Goal: Task Accomplishment & Management: Manage account settings

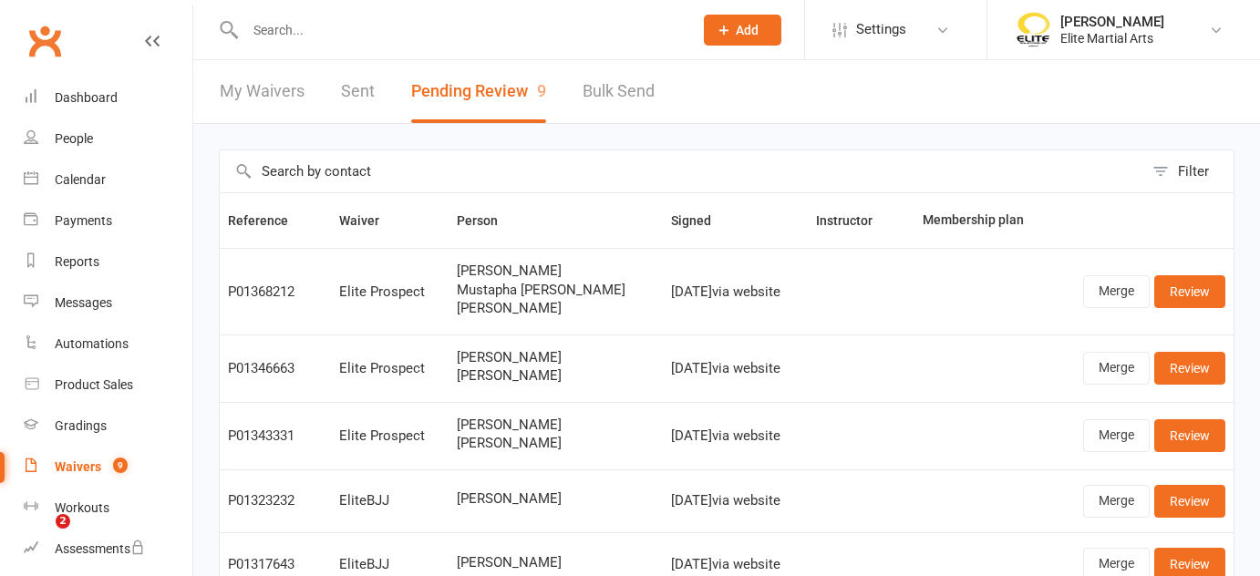
select select "100"
click at [291, 33] on input "text" at bounding box center [460, 30] width 440 height 26
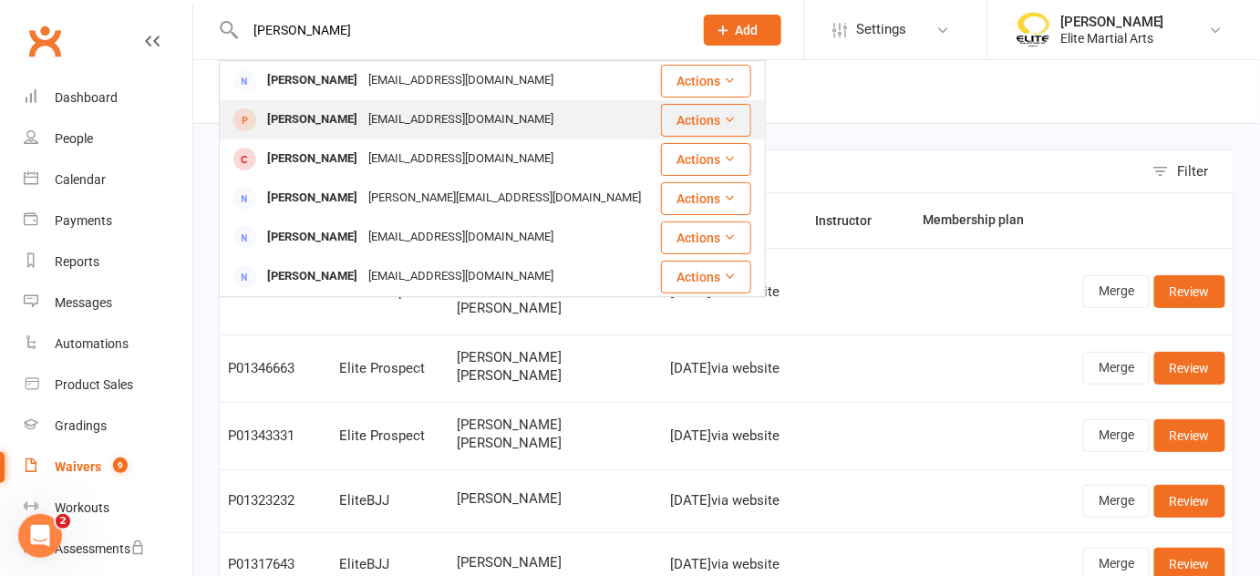
type input "[PERSON_NAME]"
click at [303, 117] on div "[PERSON_NAME]" at bounding box center [312, 120] width 101 height 26
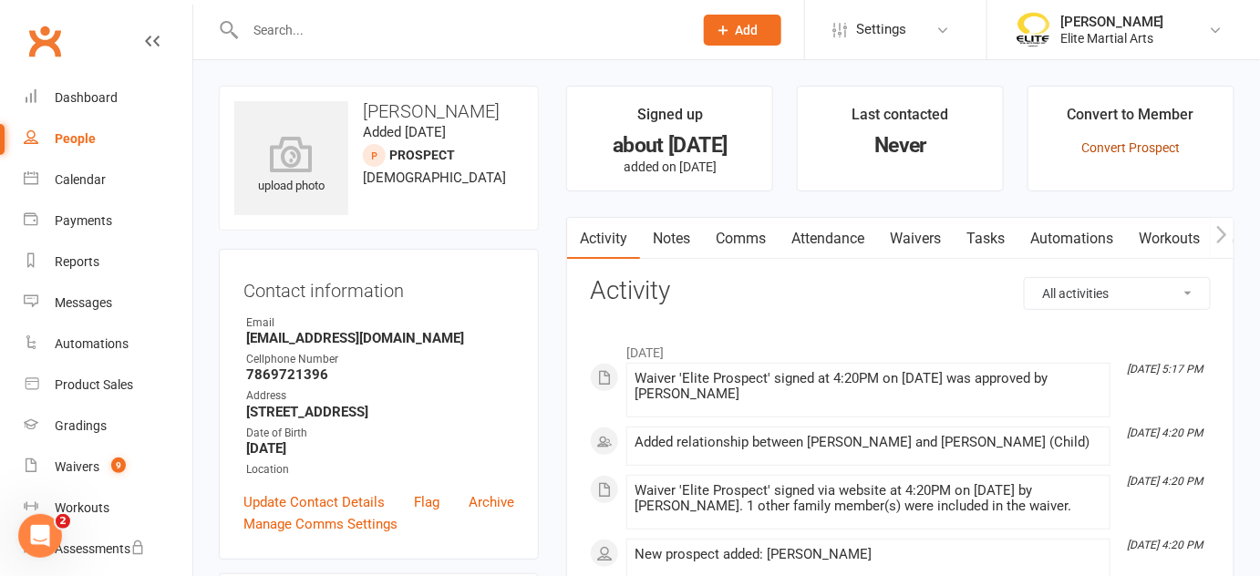
click at [1135, 143] on link "Convert Prospect" at bounding box center [1131, 147] width 98 height 15
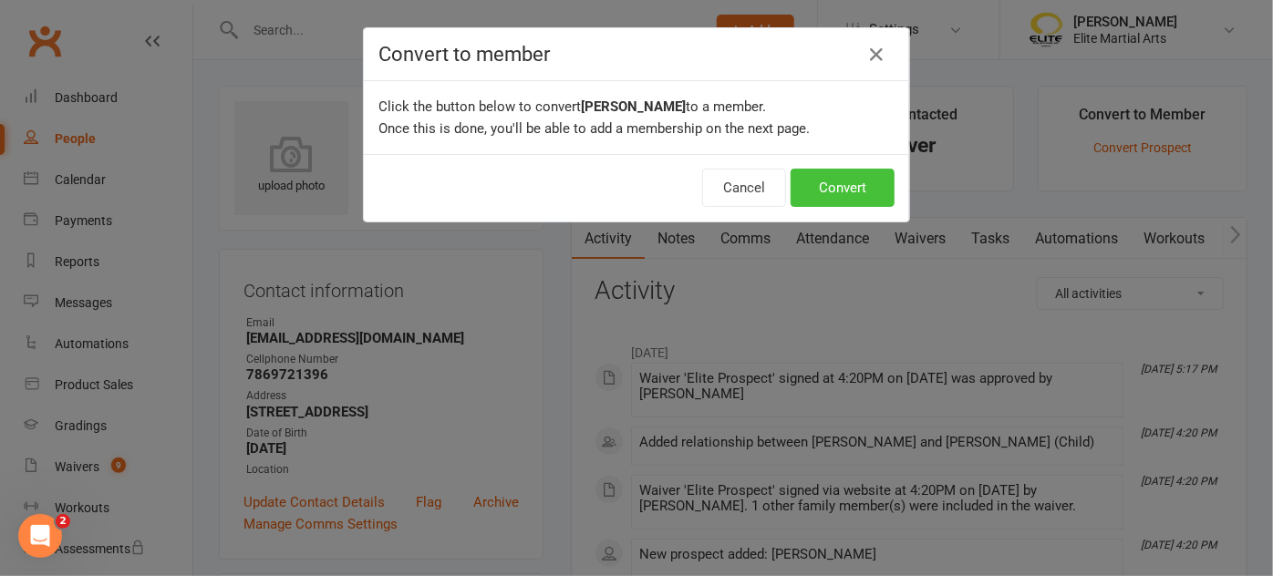
click at [849, 195] on button "Convert" at bounding box center [843, 188] width 104 height 38
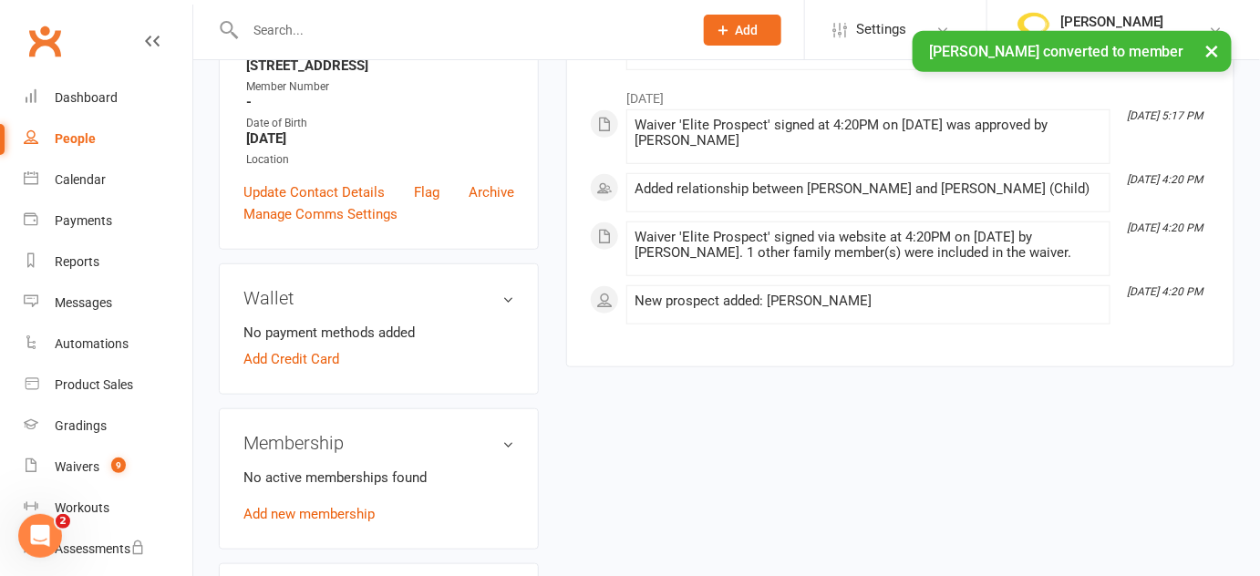
scroll to position [347, 0]
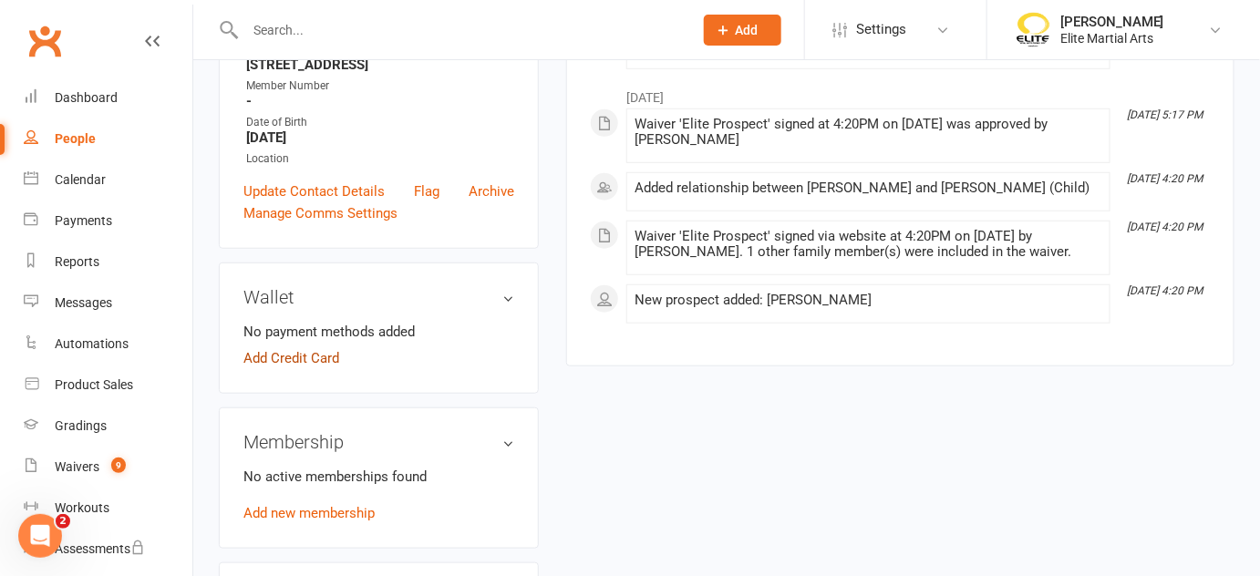
click at [295, 357] on link "Add Credit Card" at bounding box center [291, 358] width 96 height 22
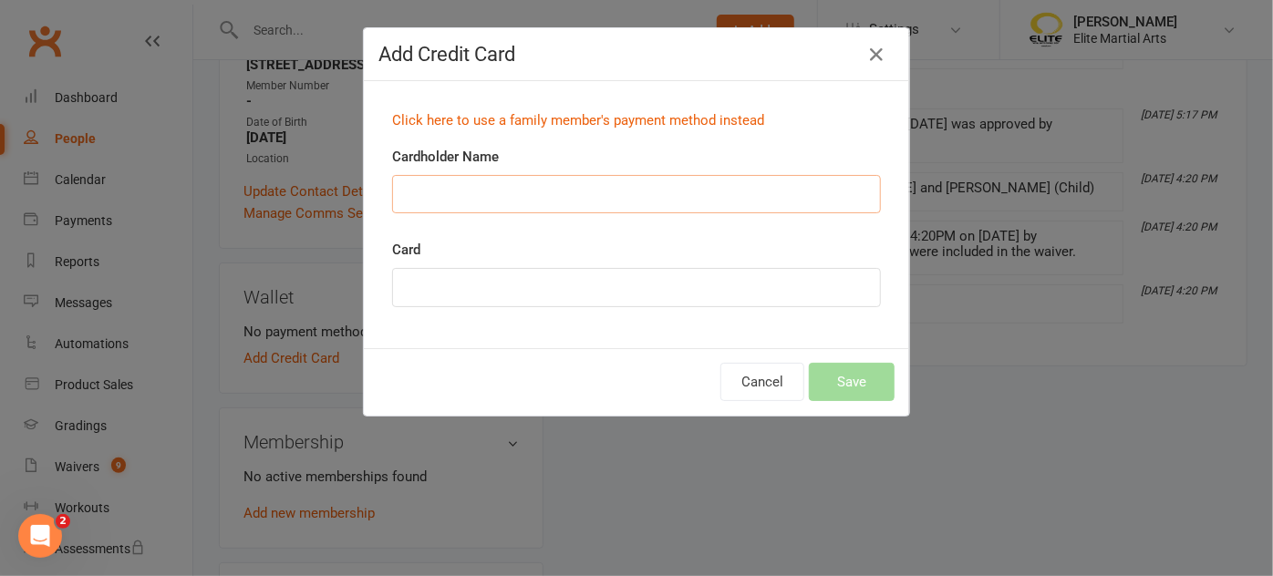
click at [409, 196] on input "Cardholder Name" at bounding box center [636, 194] width 489 height 38
type input "[PERSON_NAME]"
click at [471, 349] on div "Cancel Save" at bounding box center [636, 381] width 545 height 67
click at [788, 316] on div "Card" at bounding box center [636, 286] width 516 height 94
click at [854, 386] on button "Save" at bounding box center [852, 382] width 86 height 38
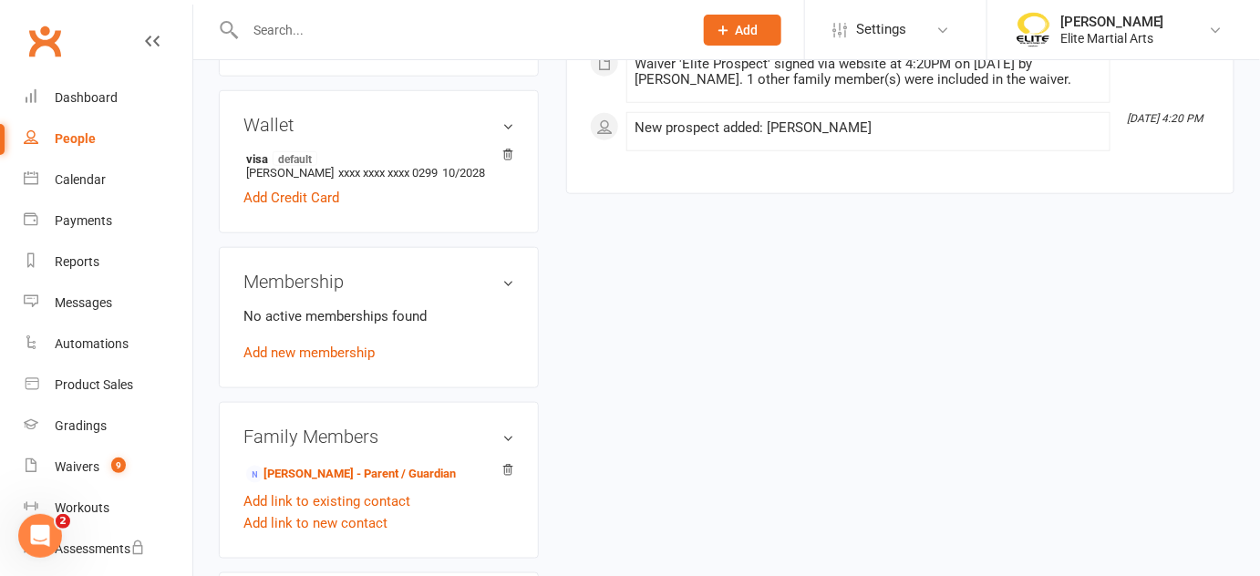
scroll to position [521, 0]
click at [323, 352] on link "Add new membership" at bounding box center [308, 352] width 131 height 16
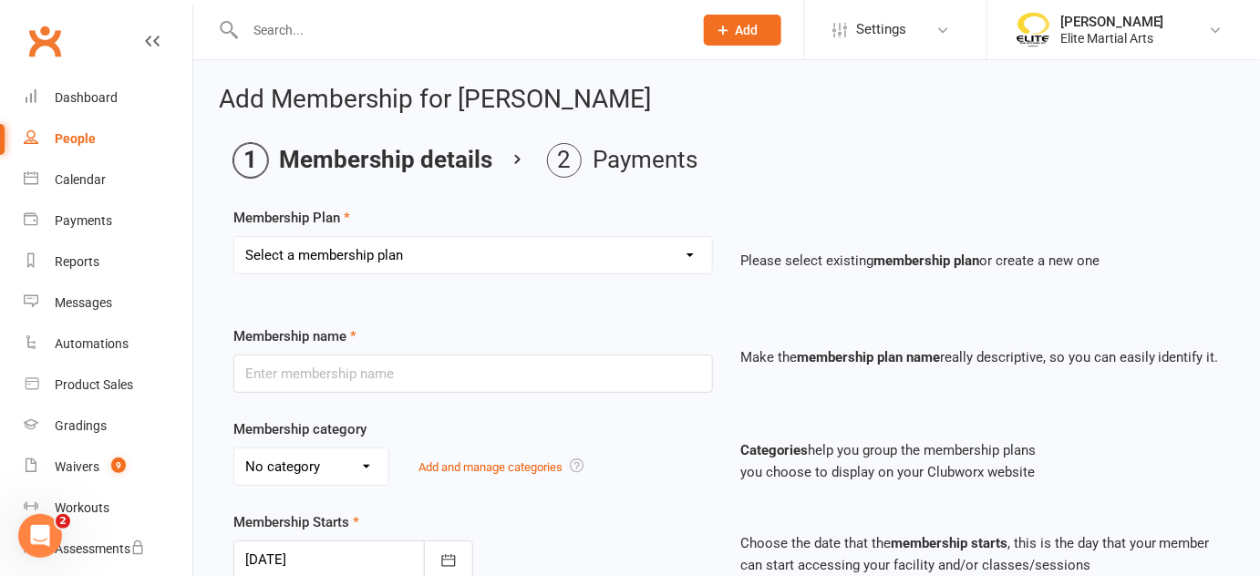
click at [690, 259] on select "Select a membership plan Create new Membership Plan Taekwondodo Kickboxing Jiuj…" at bounding box center [473, 255] width 478 height 36
select select "1"
click at [234, 237] on select "Select a membership plan Create new Membership Plan Taekwondodo Kickboxing Jiuj…" at bounding box center [473, 255] width 478 height 36
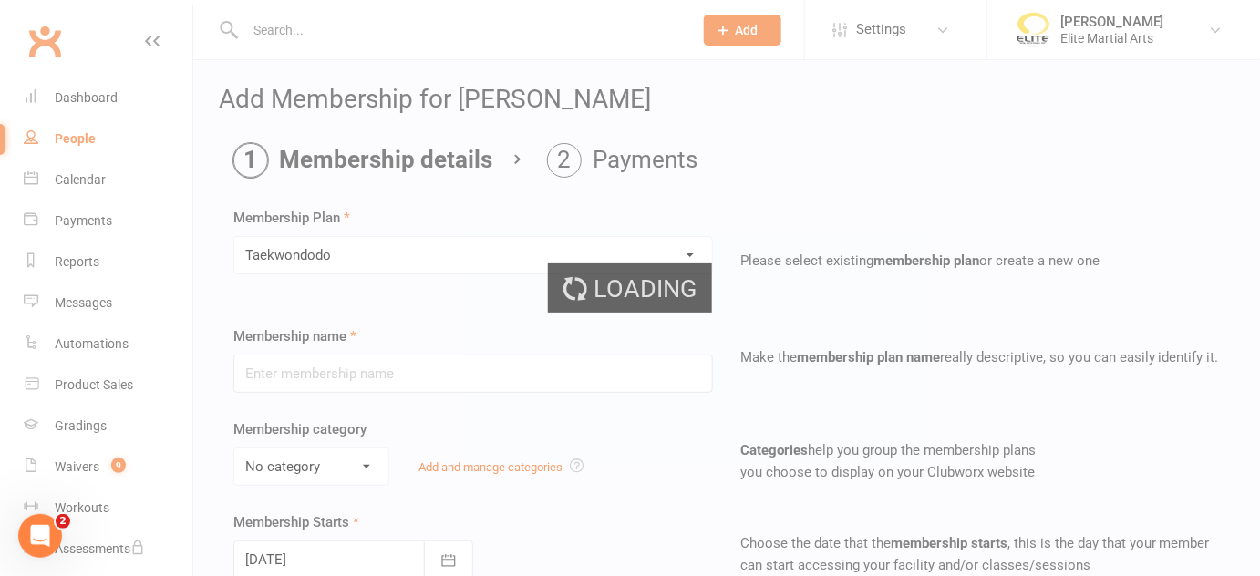
type input "Taekwondodo"
select select "4"
type input "0"
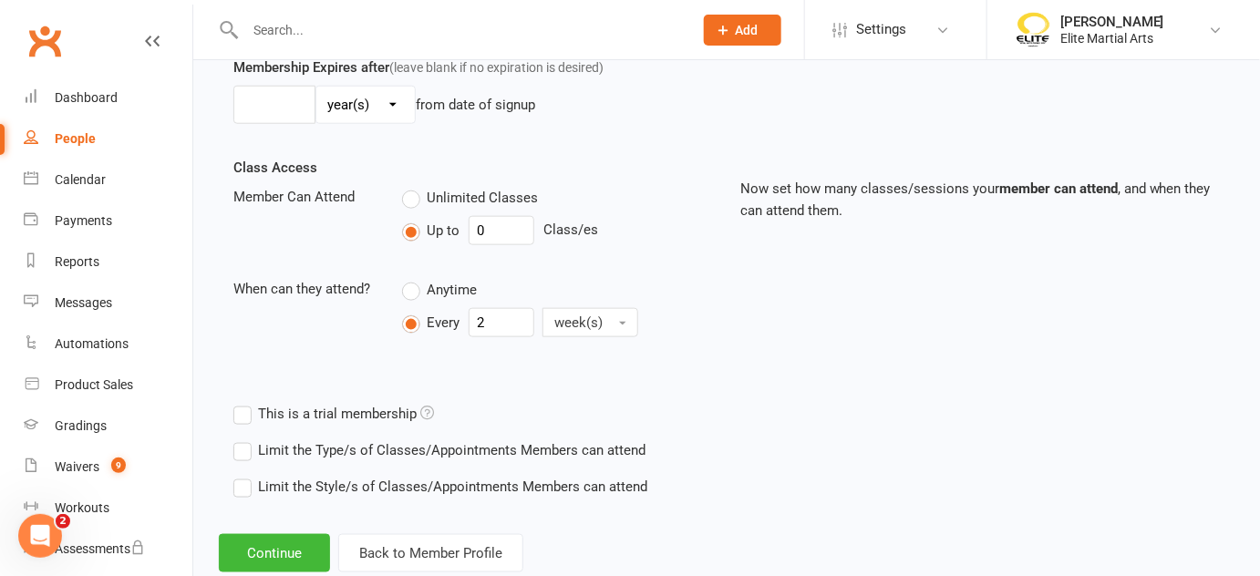
scroll to position [594, 0]
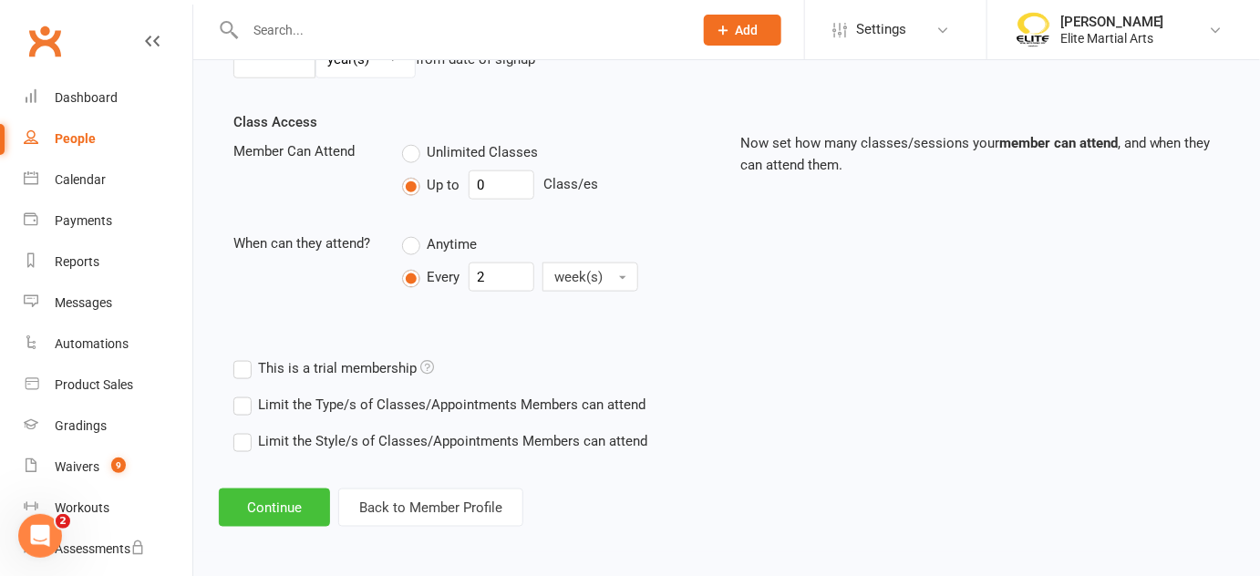
click at [275, 509] on button "Continue" at bounding box center [274, 508] width 111 height 38
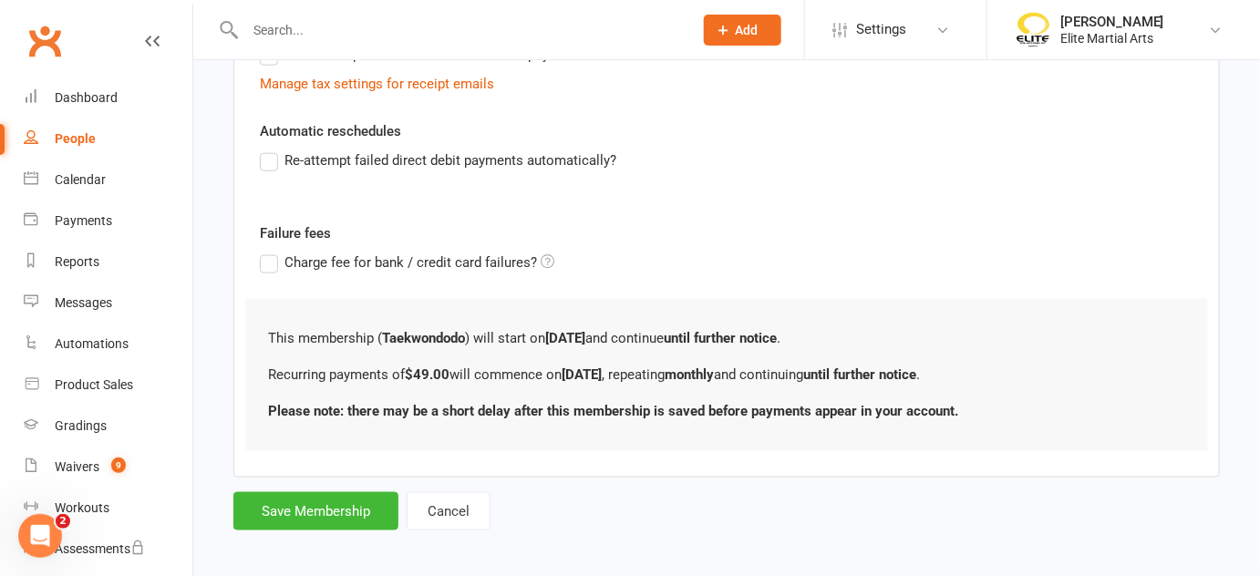
scroll to position [0, 0]
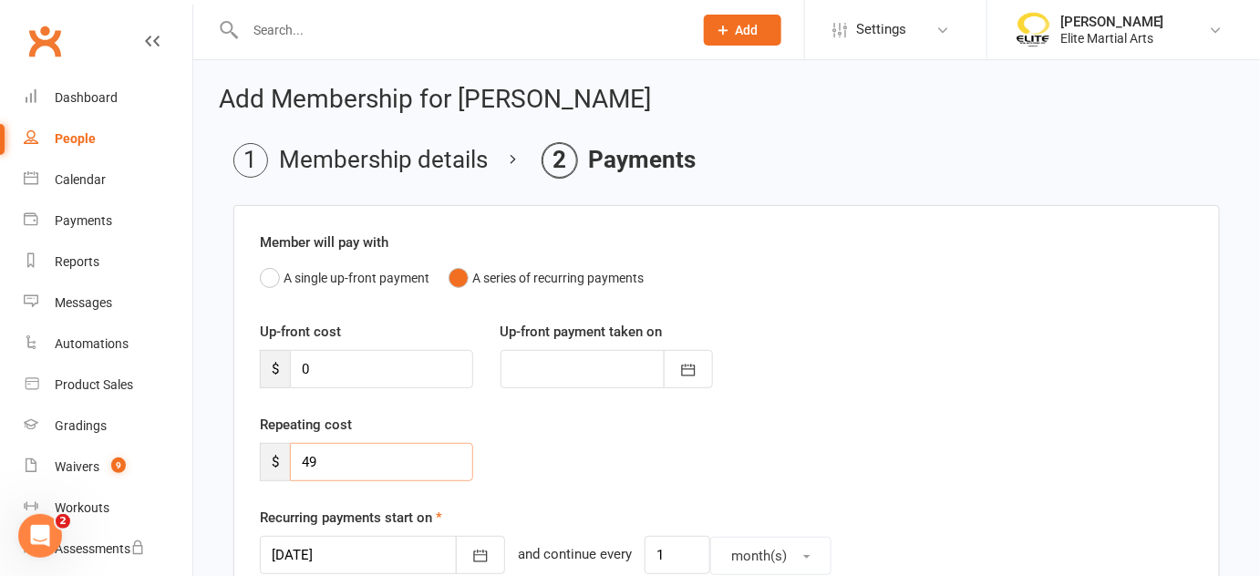
click at [325, 459] on input "49" at bounding box center [381, 462] width 183 height 38
type input "215"
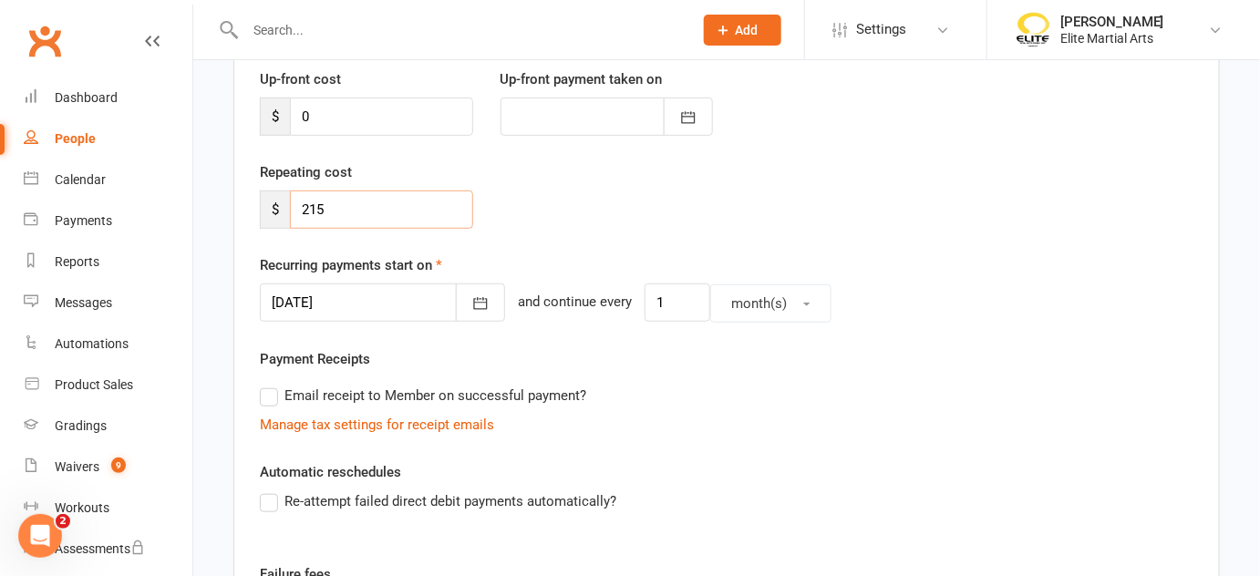
scroll to position [328, 0]
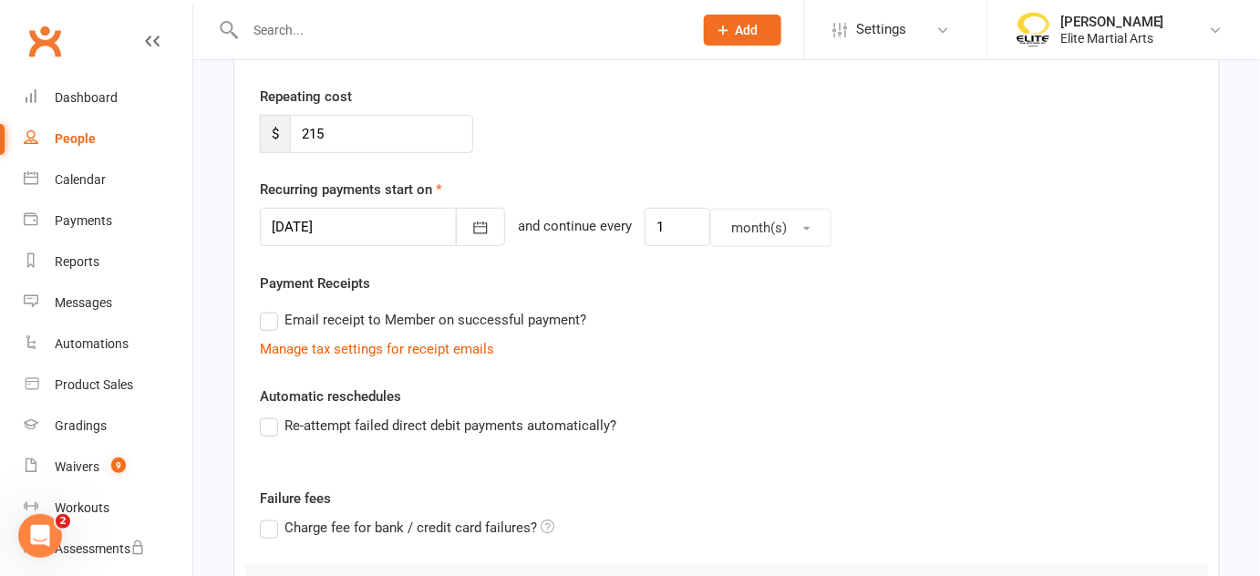
click at [271, 320] on label "Email receipt to Member on successful payment?" at bounding box center [423, 320] width 326 height 22
click at [271, 309] on input "Email receipt to Member on successful payment?" at bounding box center [266, 309] width 12 height 0
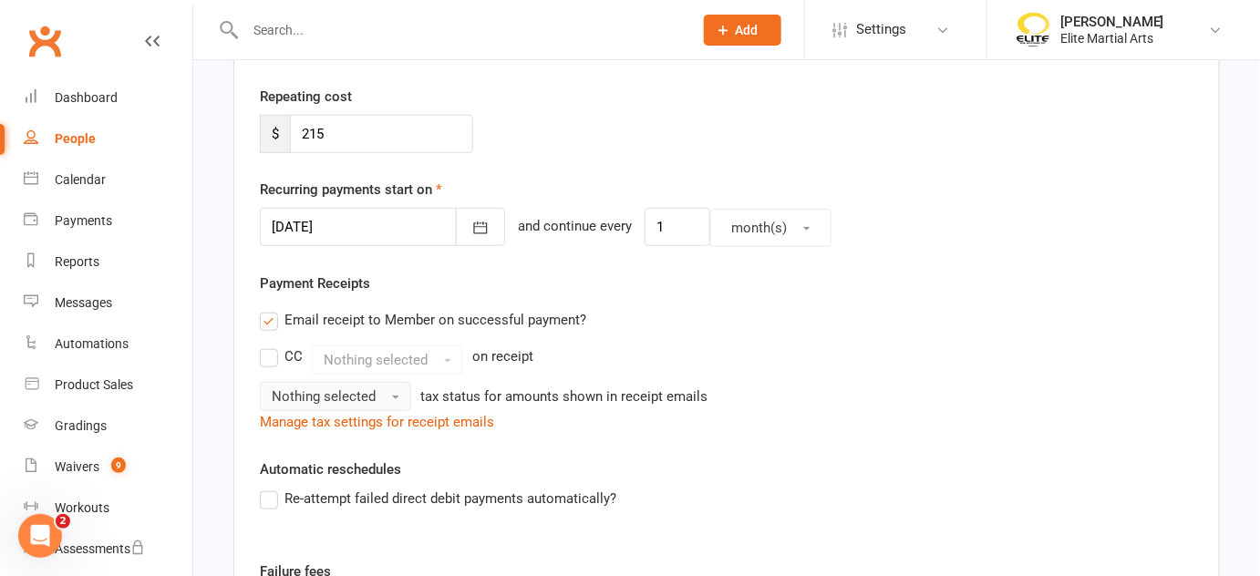
click at [352, 382] on button "Nothing selected" at bounding box center [335, 396] width 151 height 29
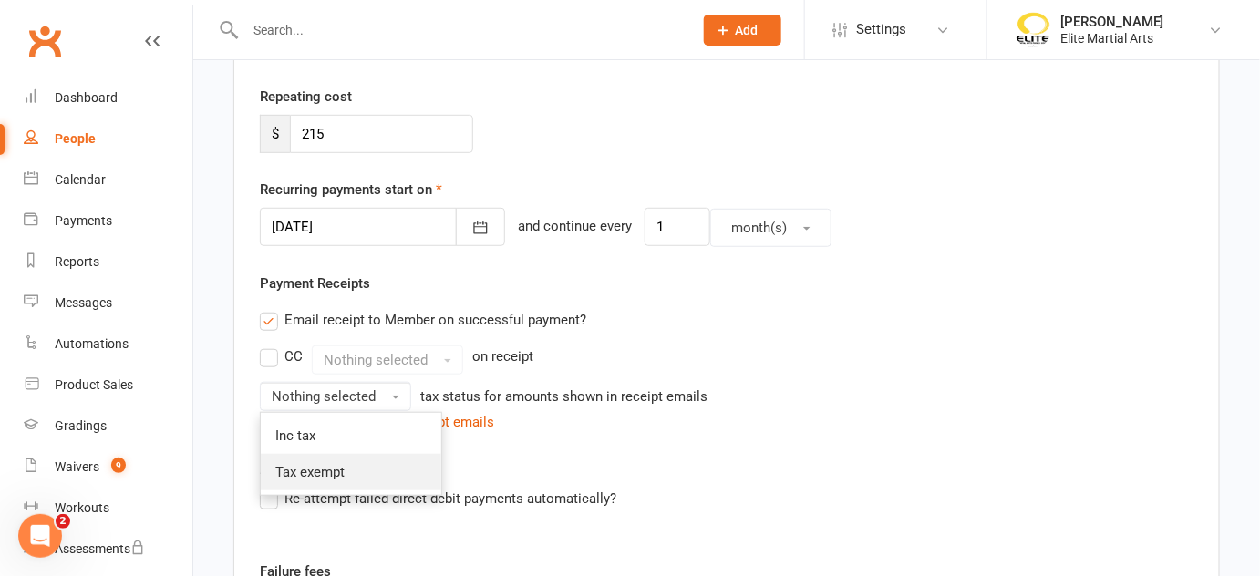
click at [305, 473] on span "Tax exempt" at bounding box center [309, 472] width 69 height 16
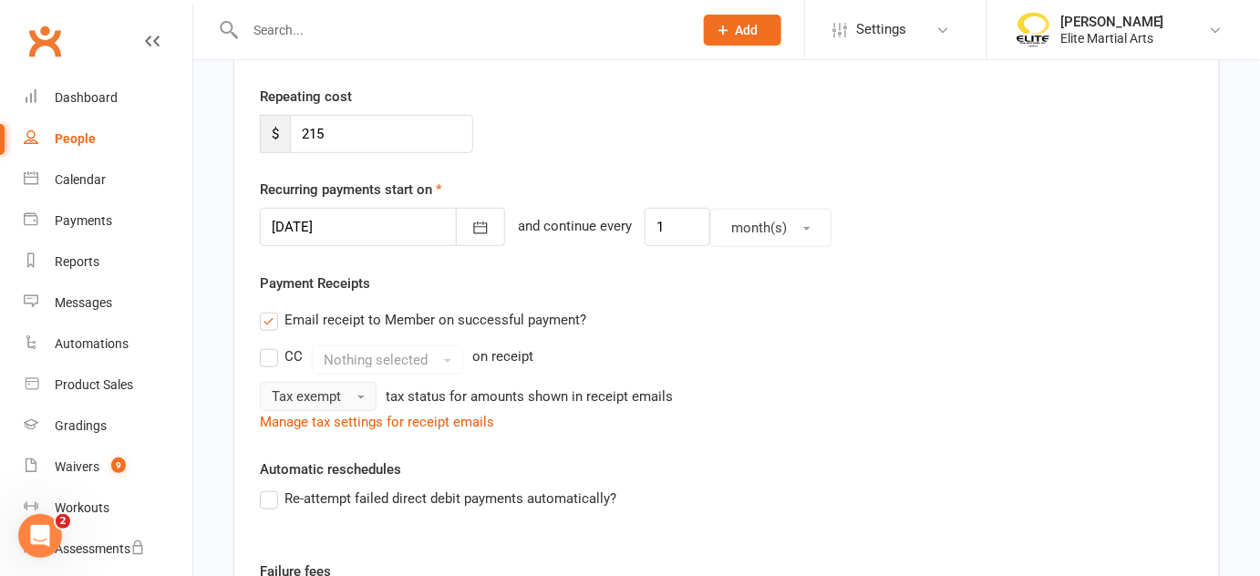
scroll to position [673, 0]
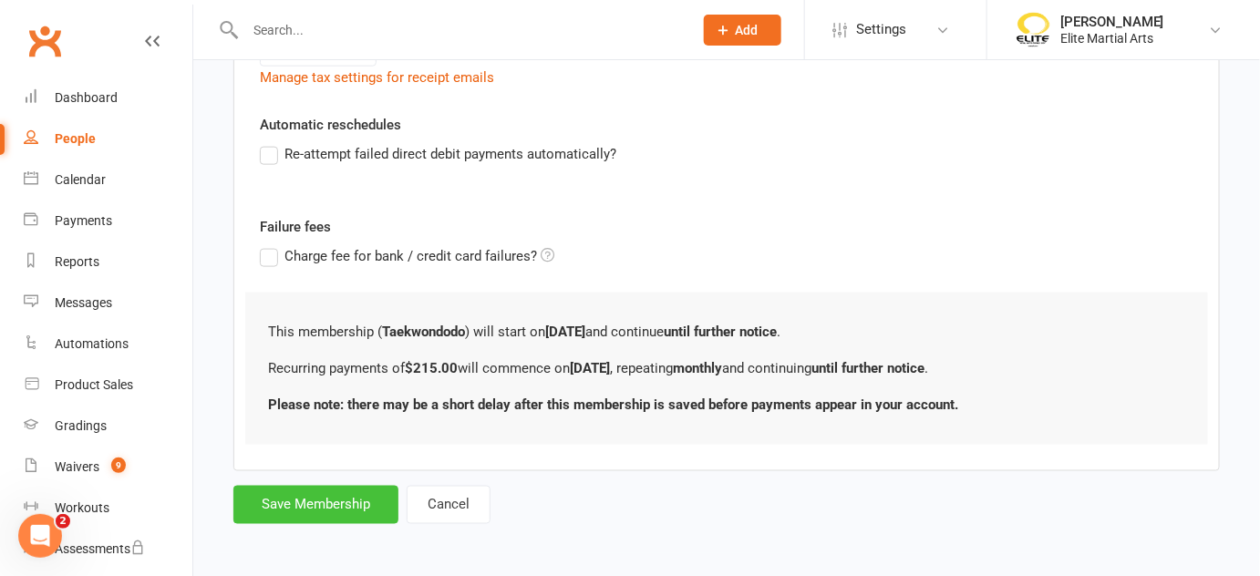
click at [325, 502] on button "Save Membership" at bounding box center [315, 505] width 165 height 38
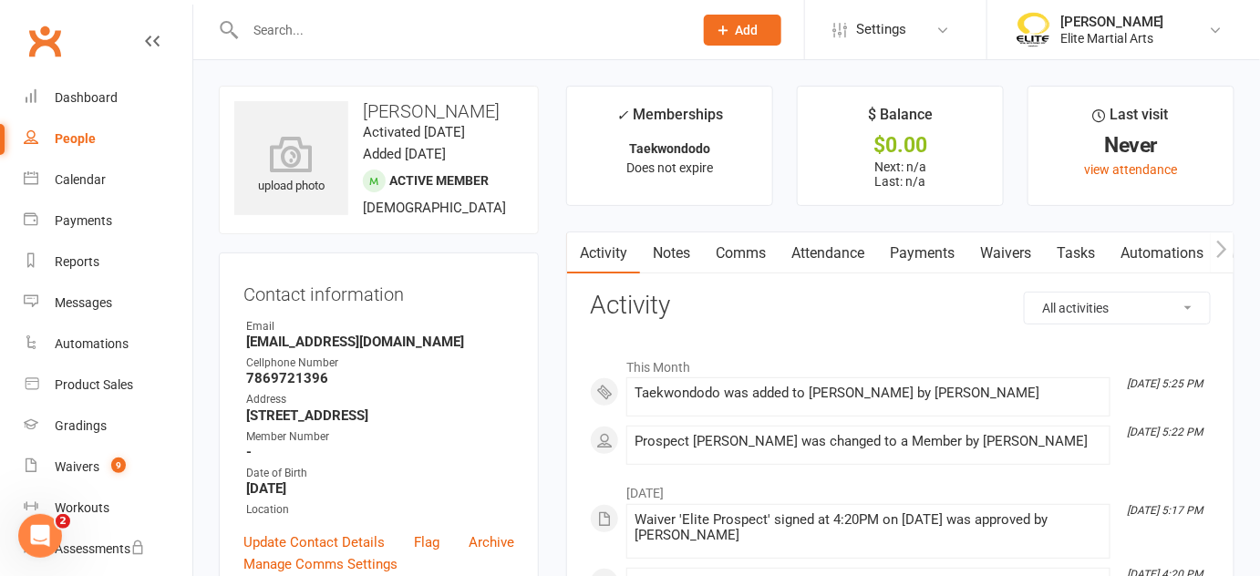
click at [93, 133] on div "People" at bounding box center [75, 138] width 41 height 15
select select "100"
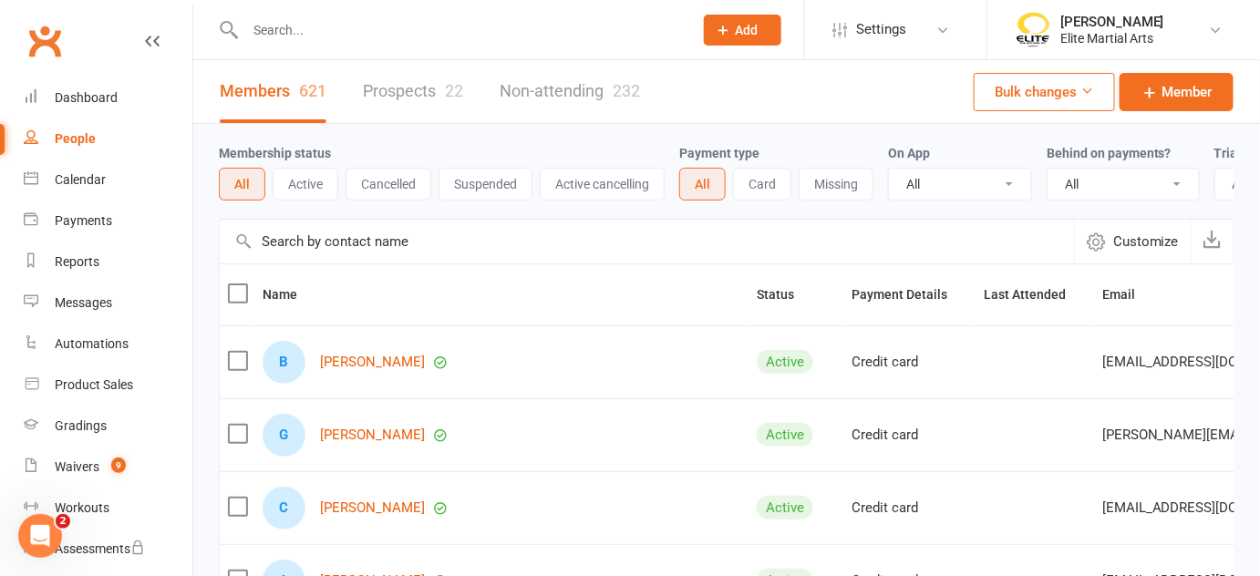
click at [395, 91] on link "Prospects 22" at bounding box center [413, 91] width 100 height 63
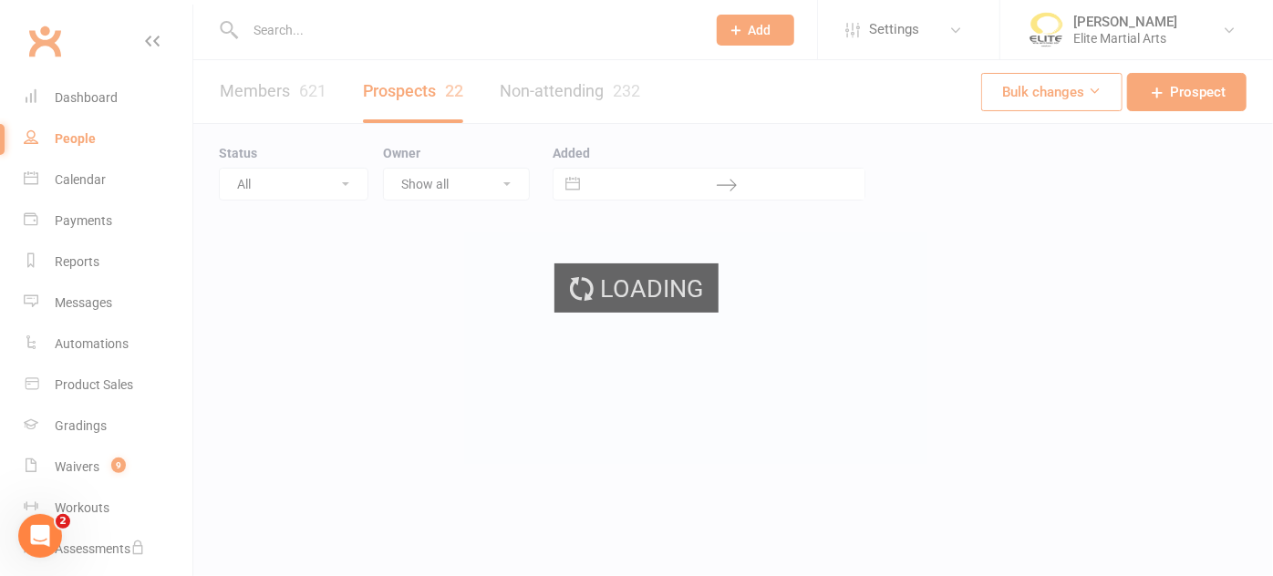
select select "100"
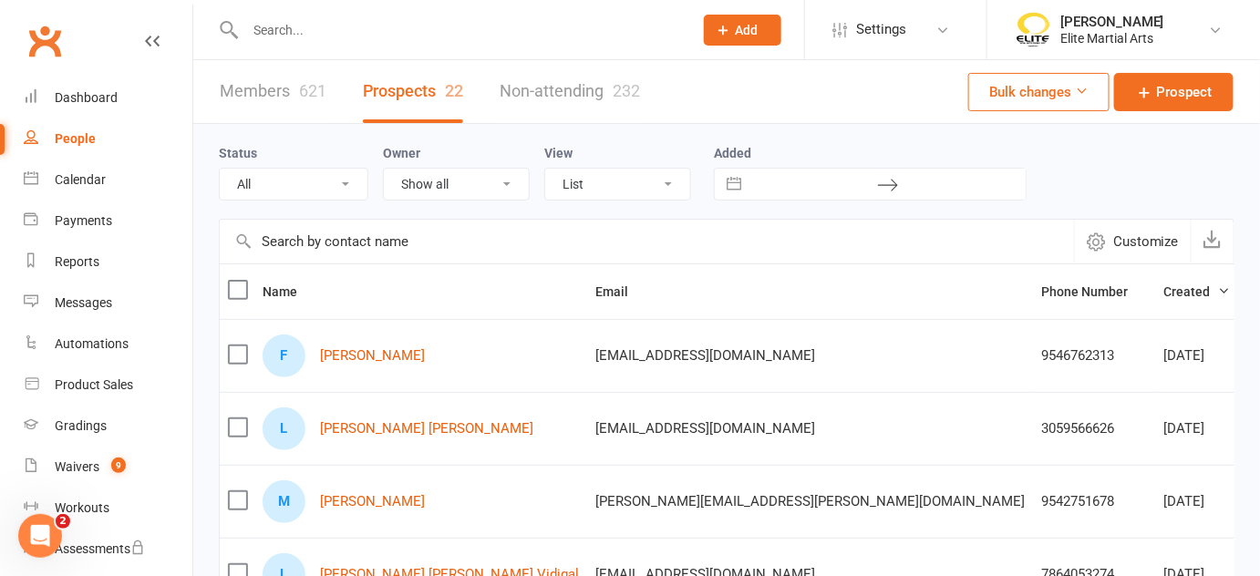
scroll to position [143, 0]
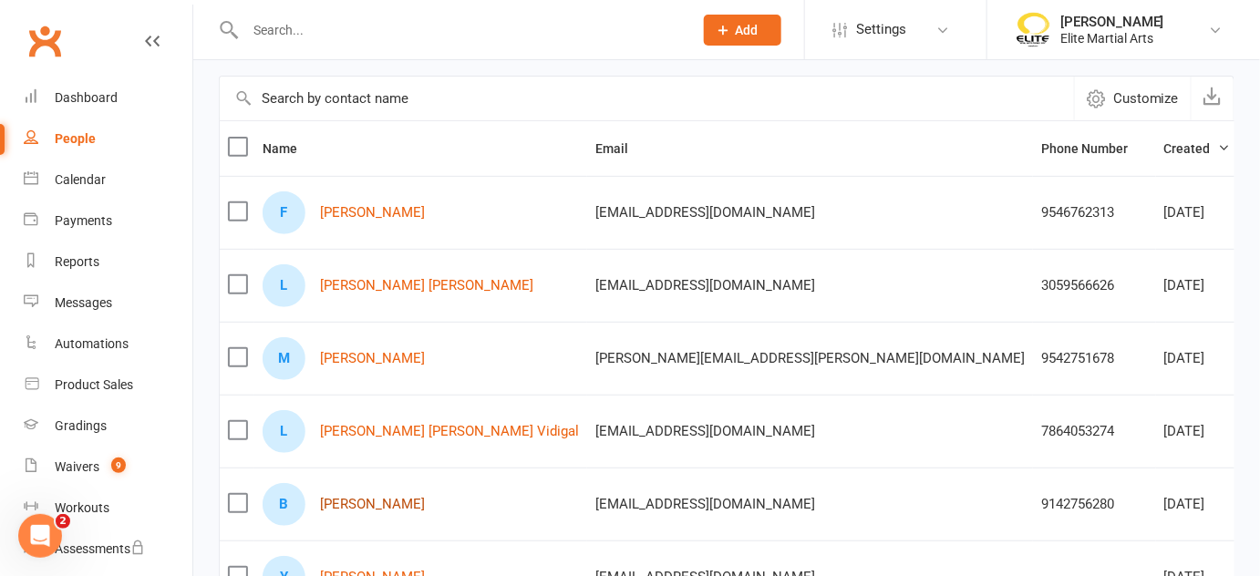
click at [361, 500] on link "[PERSON_NAME]" at bounding box center [372, 505] width 105 height 16
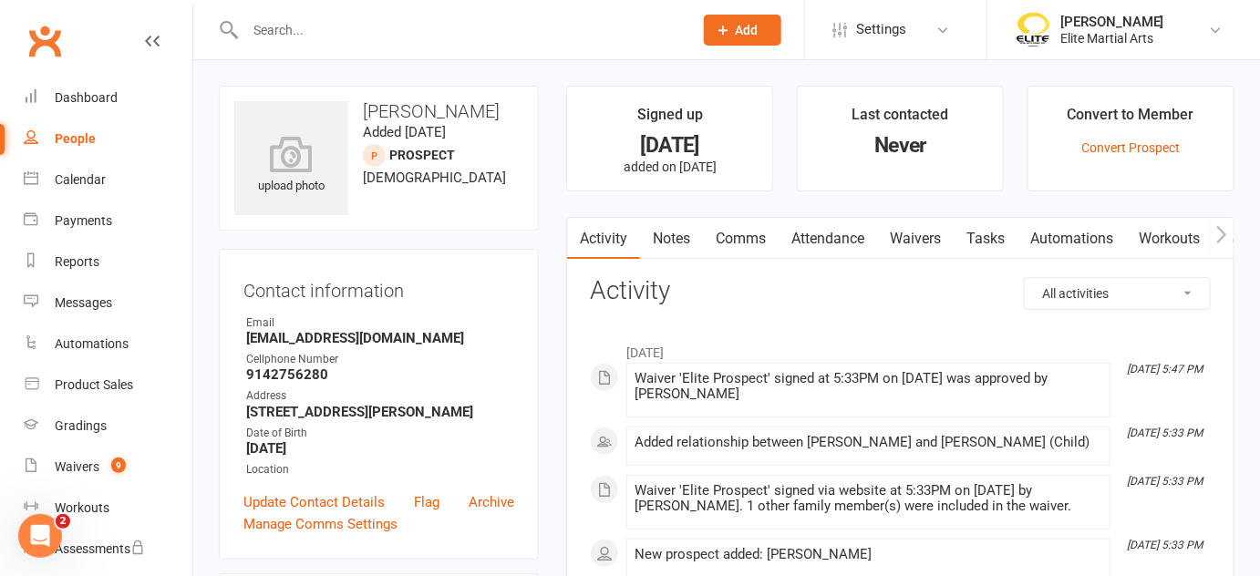
click at [863, 239] on link "Attendance" at bounding box center [828, 239] width 98 height 42
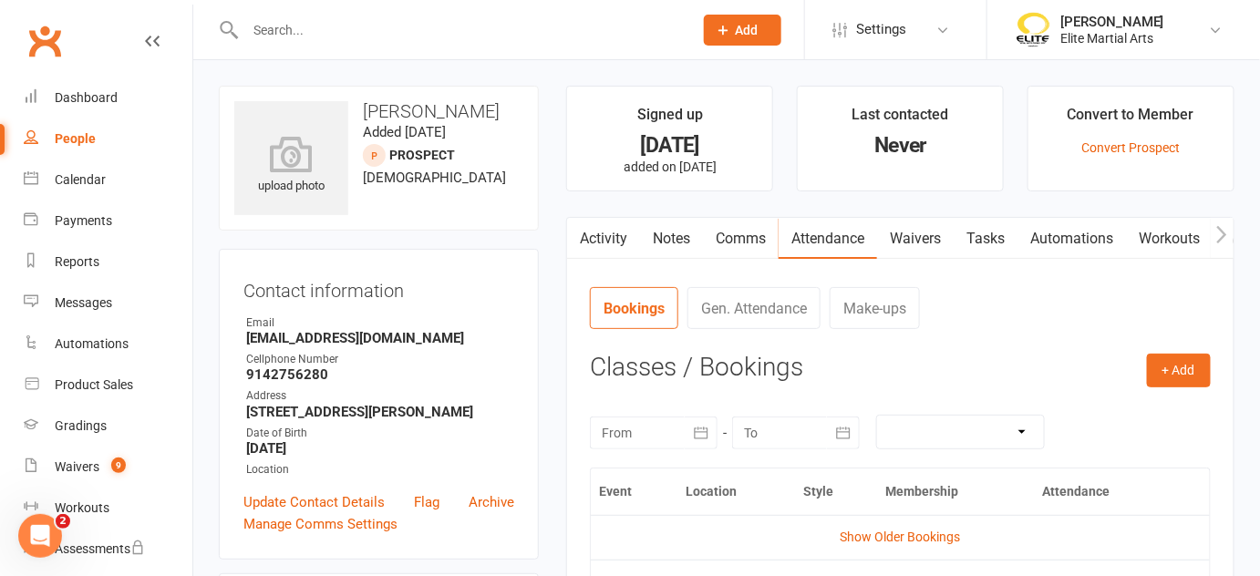
click at [914, 240] on link "Waivers" at bounding box center [915, 239] width 77 height 42
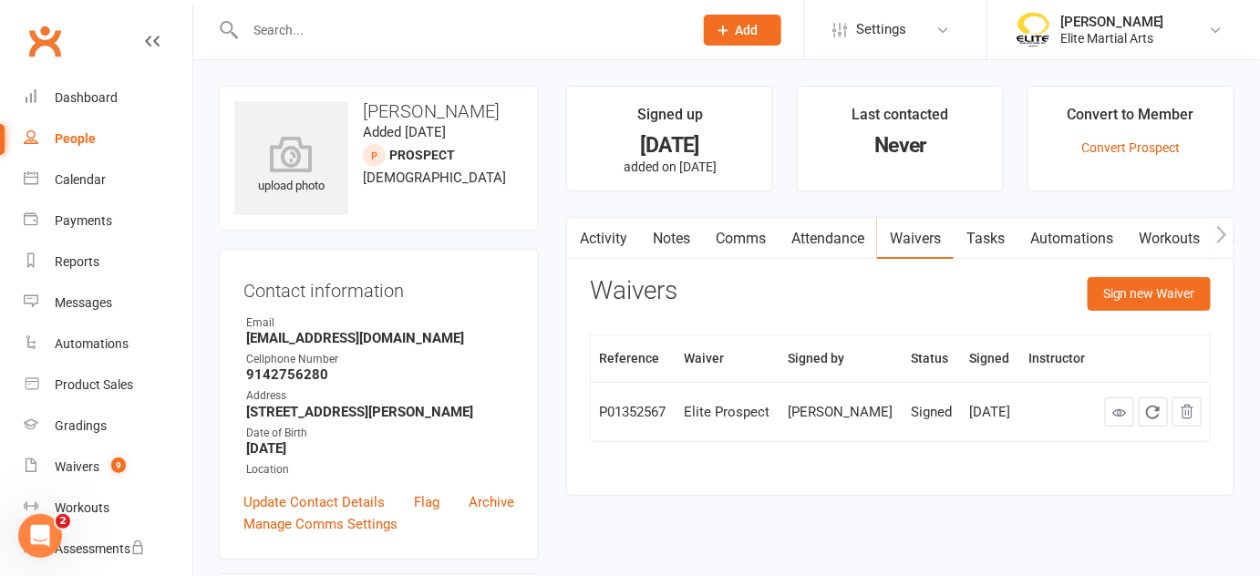
click at [861, 240] on link "Attendance" at bounding box center [828, 239] width 98 height 42
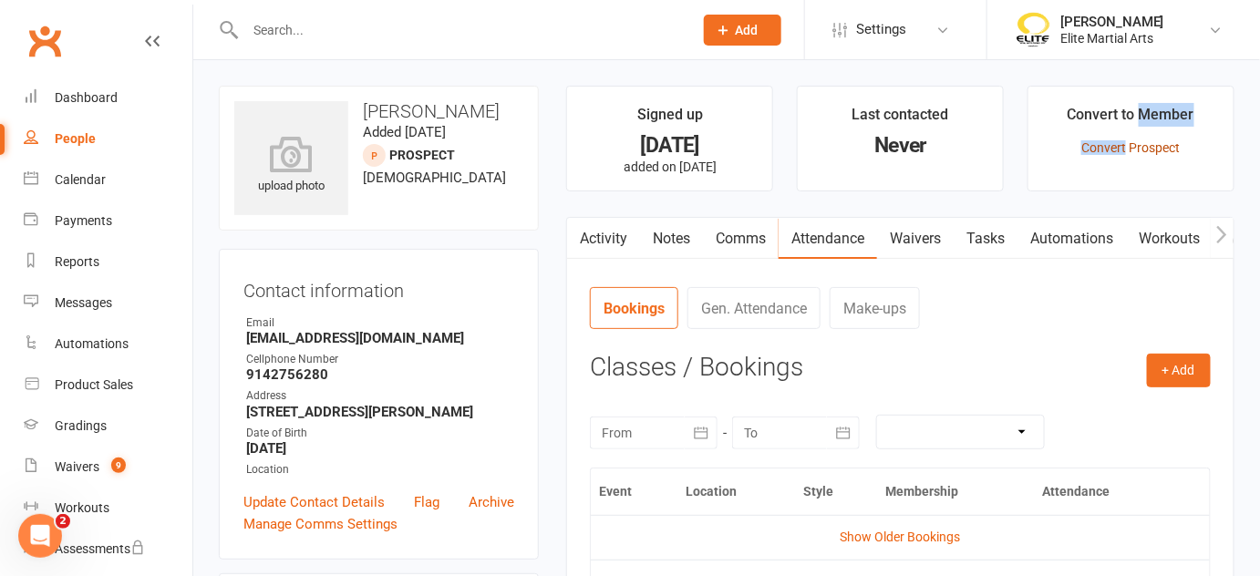
drag, startPoint x: 1142, startPoint y: 129, endPoint x: 1128, endPoint y: 143, distance: 19.3
click at [1128, 143] on li "Convert to Member Convert Prospect" at bounding box center [1131, 139] width 207 height 106
click at [1174, 188] on li "Convert to Member Convert Prospect" at bounding box center [1131, 139] width 207 height 106
click at [1140, 150] on link "Convert Prospect" at bounding box center [1131, 147] width 98 height 15
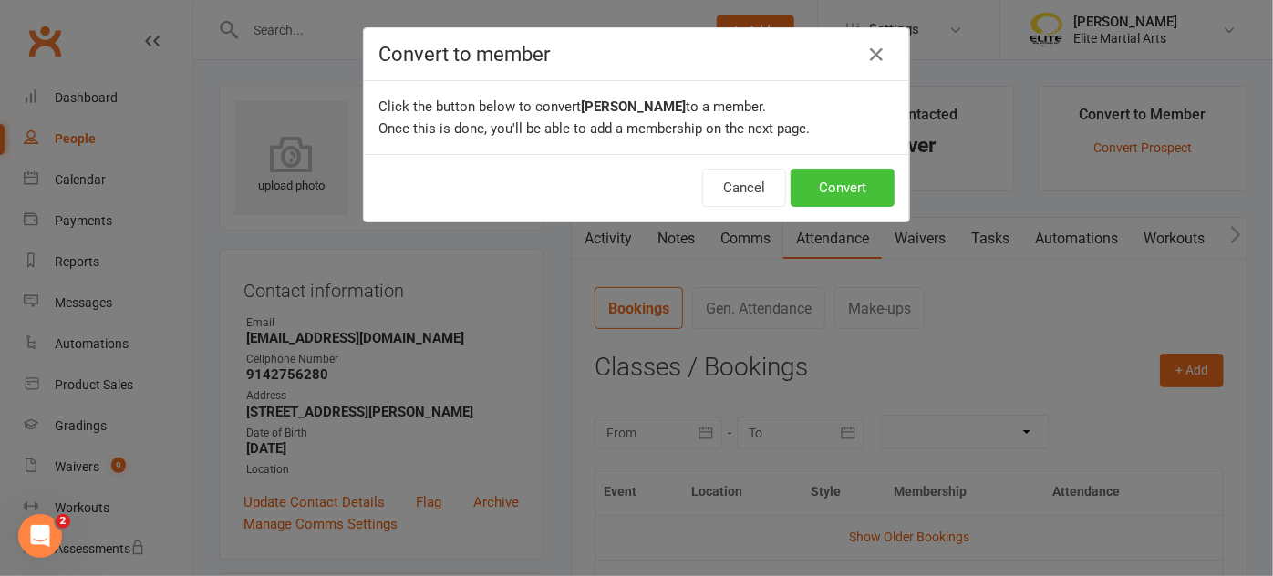
click at [854, 186] on button "Convert" at bounding box center [843, 188] width 104 height 38
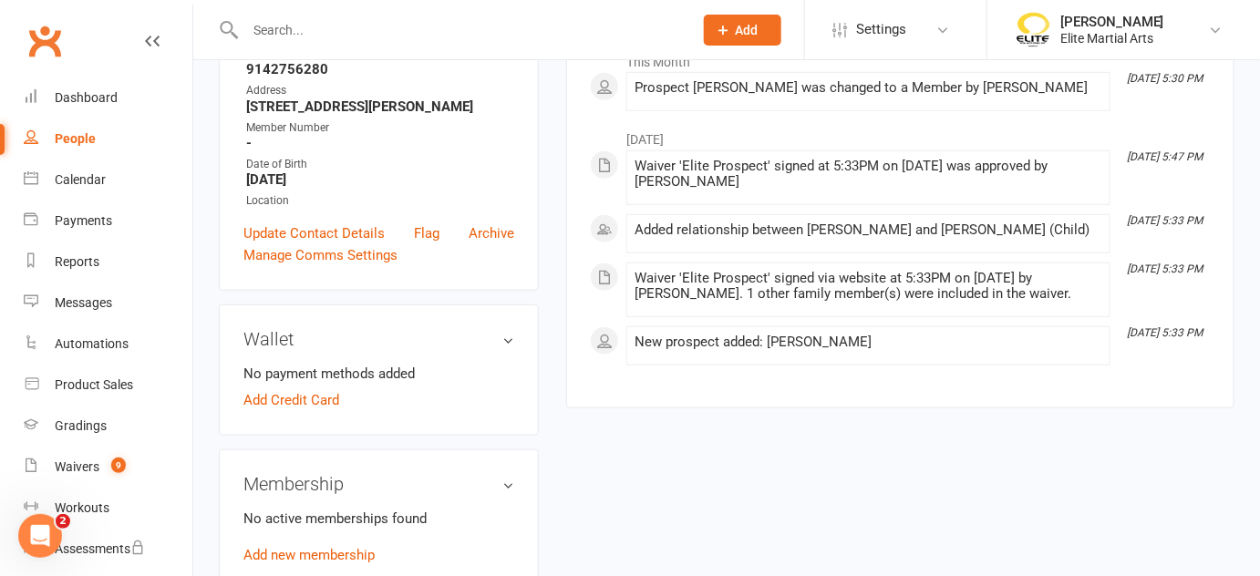
scroll to position [520, 0]
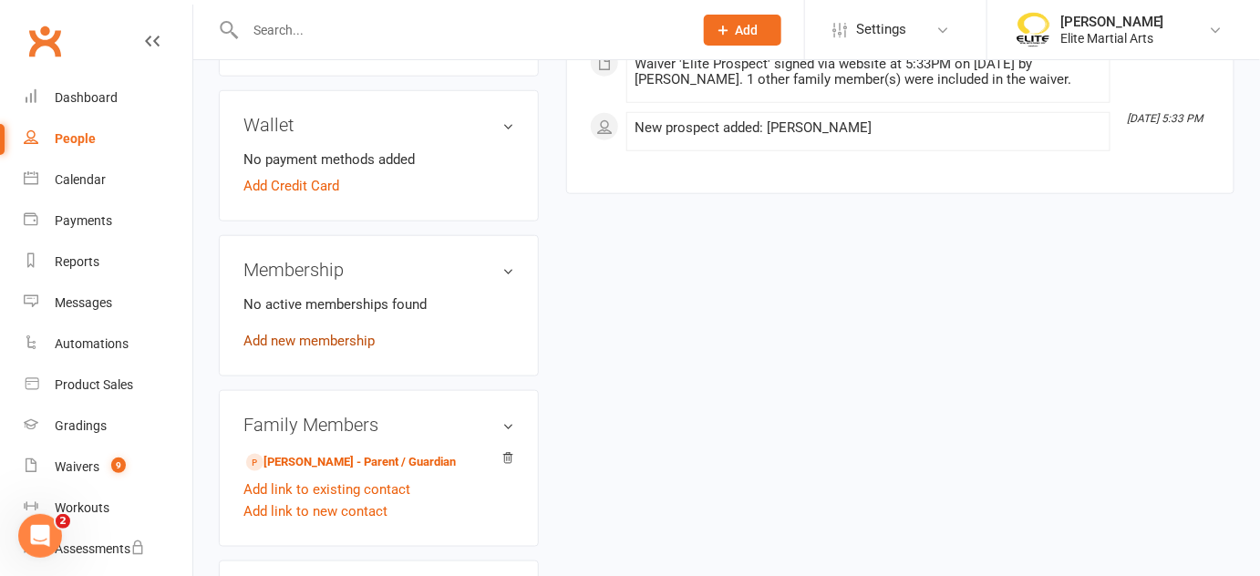
click at [316, 336] on link "Add new membership" at bounding box center [308, 341] width 131 height 16
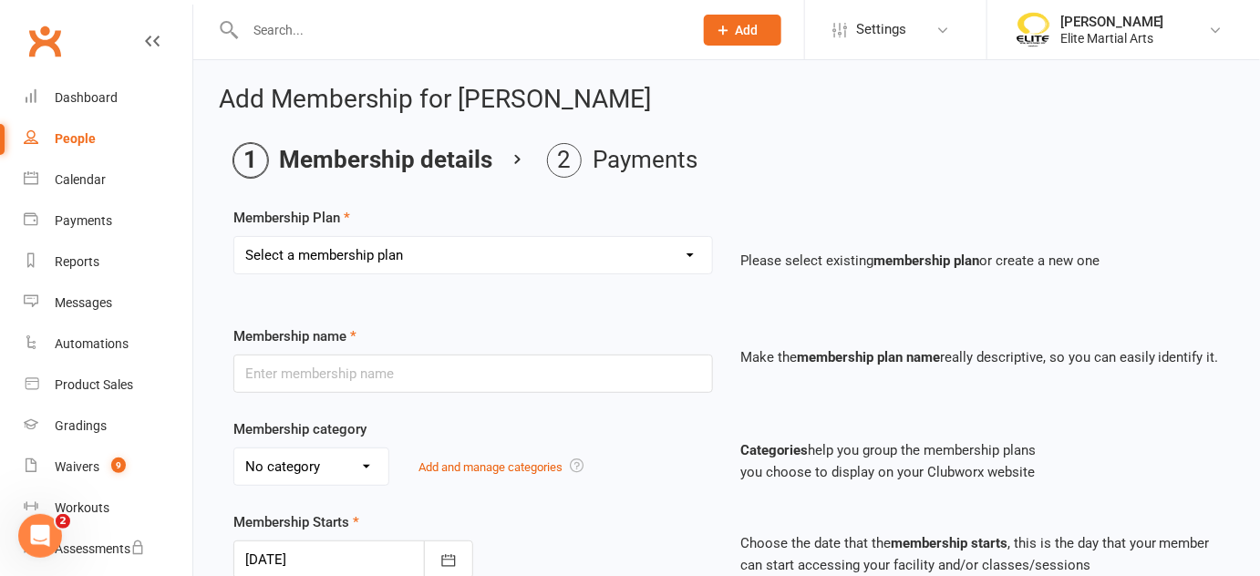
click at [694, 254] on select "Select a membership plan Create new Membership Plan Taekwondodo Kickboxing Jiuj…" at bounding box center [473, 255] width 478 height 36
select select "1"
click at [234, 237] on select "Select a membership plan Create new Membership Plan Taekwondodo Kickboxing Jiuj…" at bounding box center [473, 255] width 478 height 36
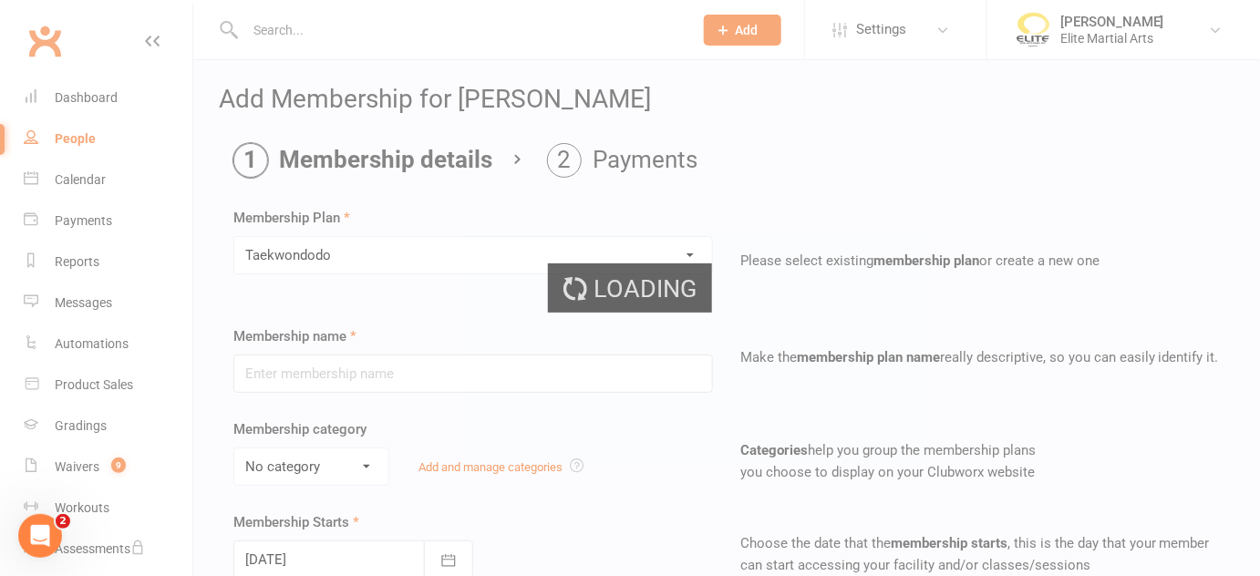
type input "Taekwondodo"
select select "4"
type input "0"
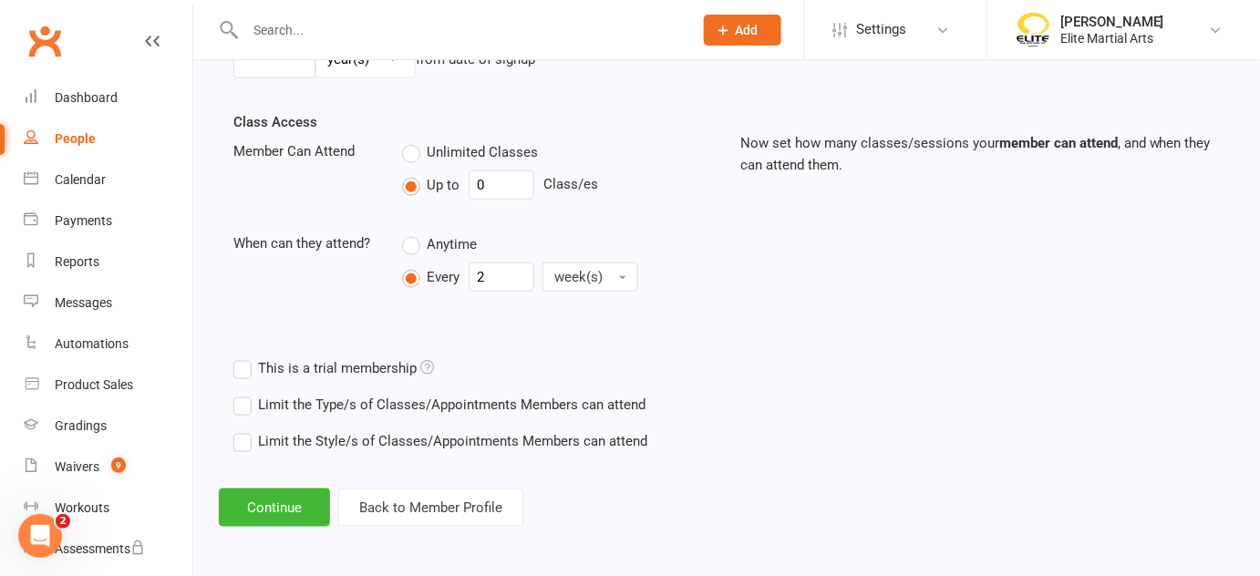
scroll to position [593, 0]
click at [255, 492] on button "Continue" at bounding box center [274, 509] width 111 height 38
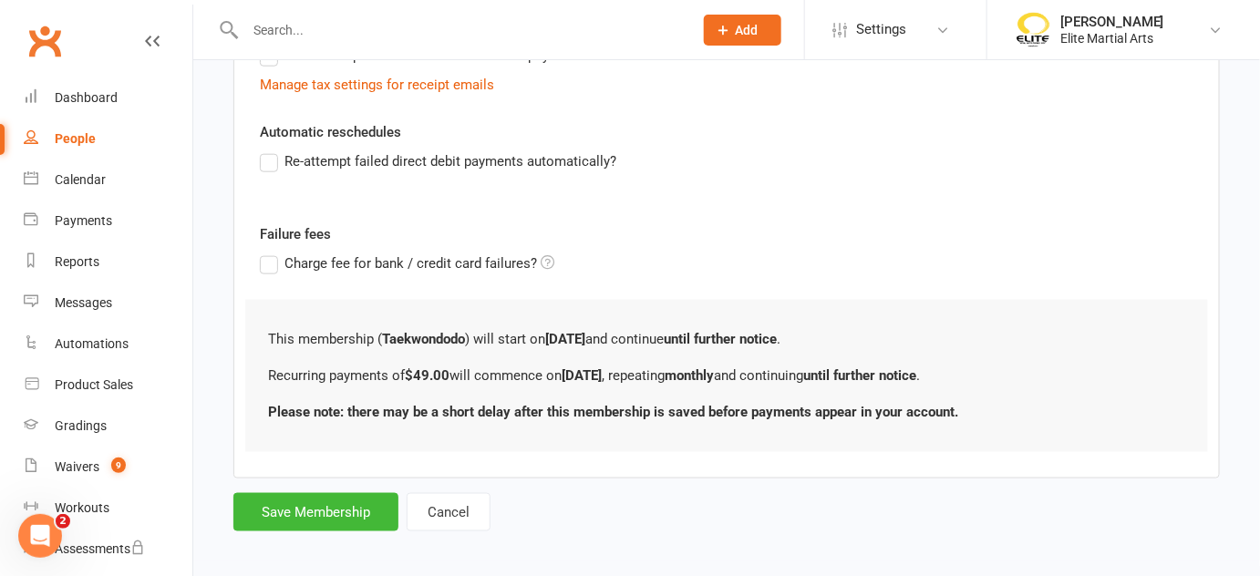
scroll to position [0, 0]
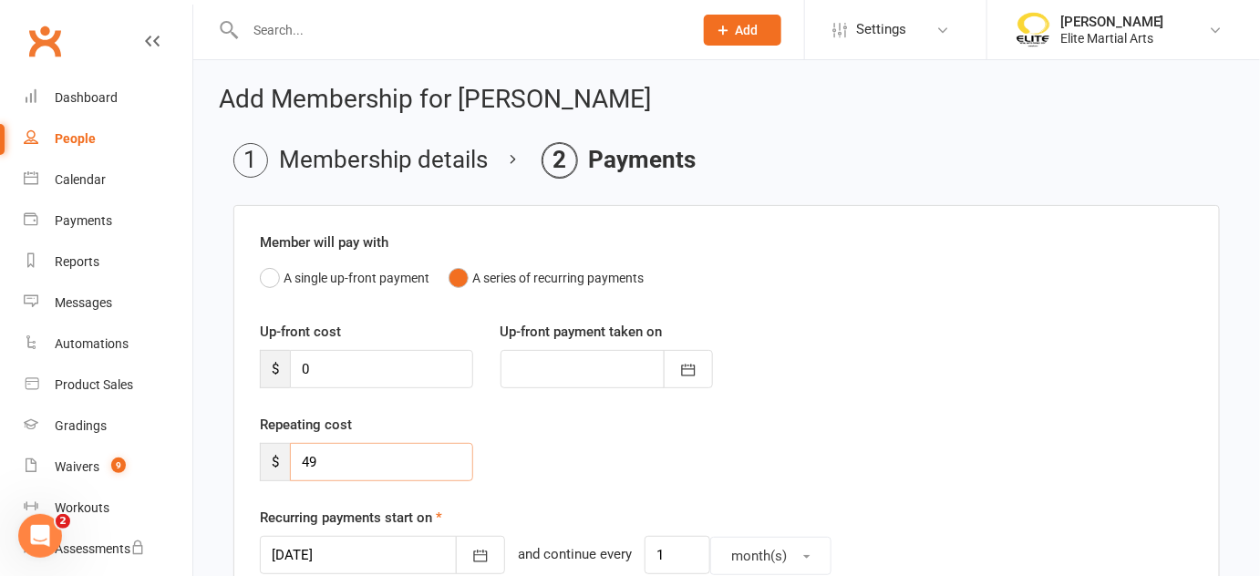
click at [317, 456] on input "49" at bounding box center [381, 462] width 183 height 38
type input "4"
type input "215"
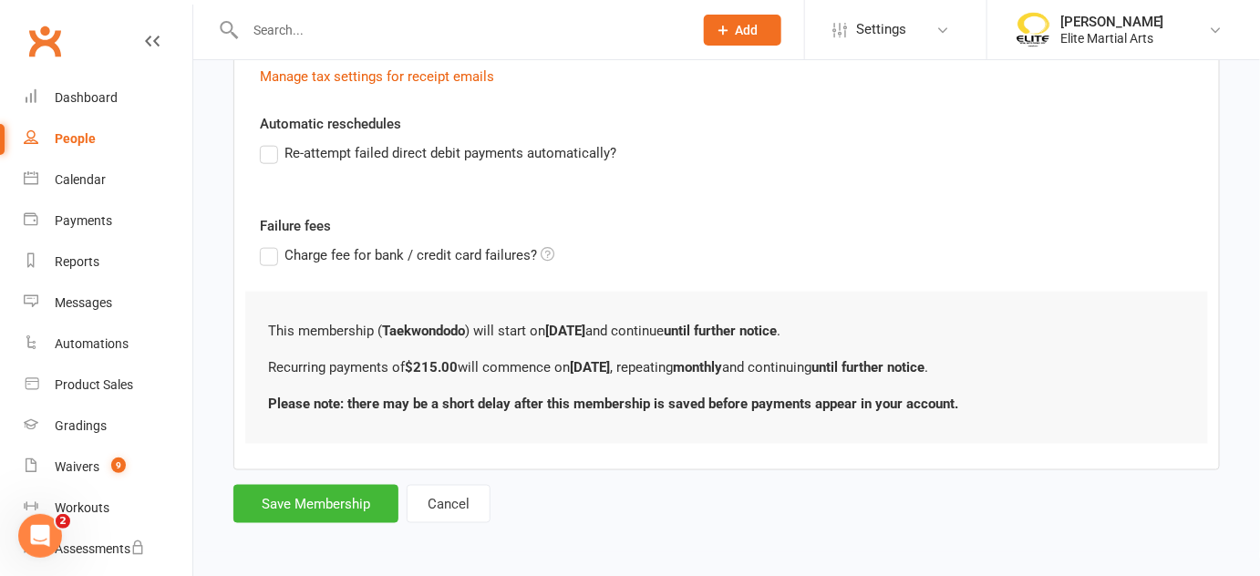
scroll to position [600, 0]
click at [299, 497] on button "Save Membership" at bounding box center [315, 505] width 165 height 38
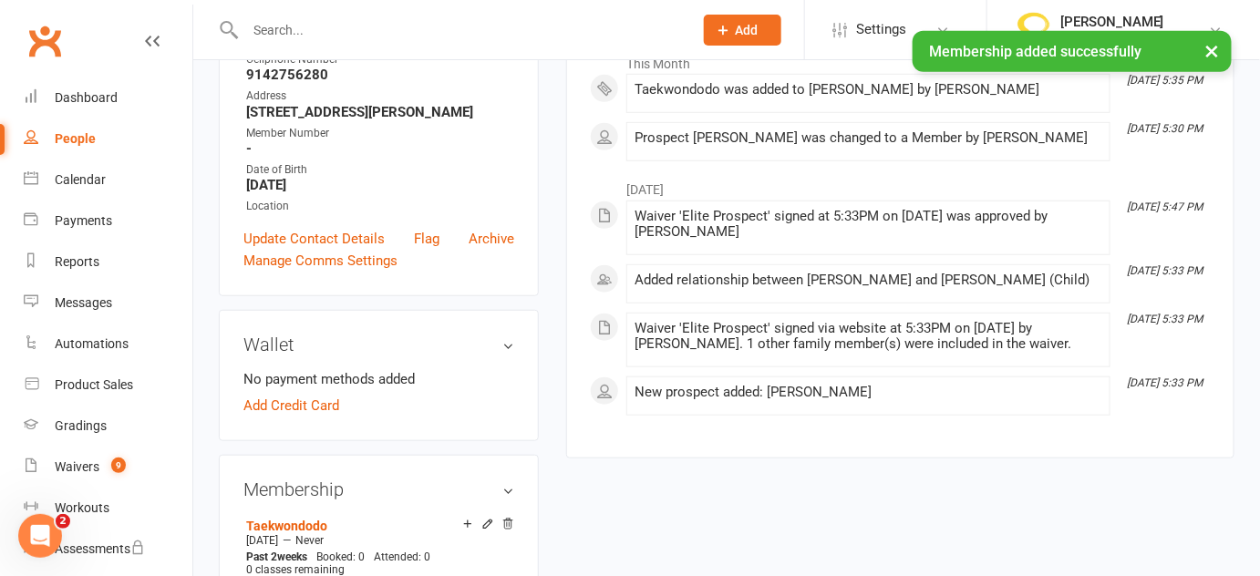
scroll to position [304, 0]
click at [326, 417] on link "Add Credit Card" at bounding box center [291, 406] width 96 height 22
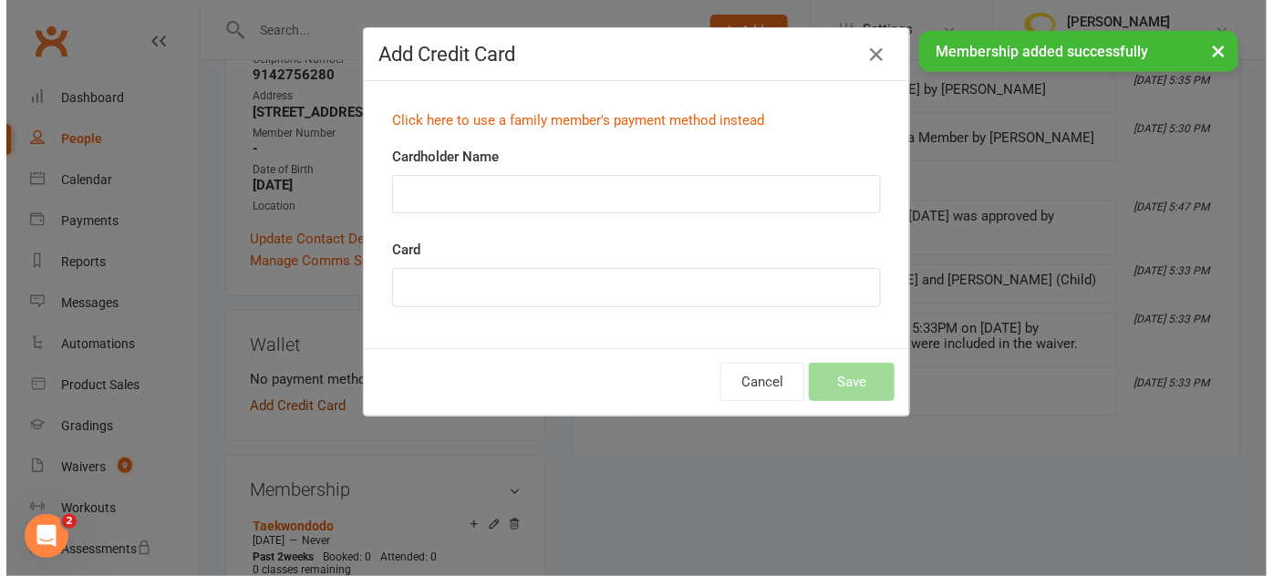
scroll to position [260, 0]
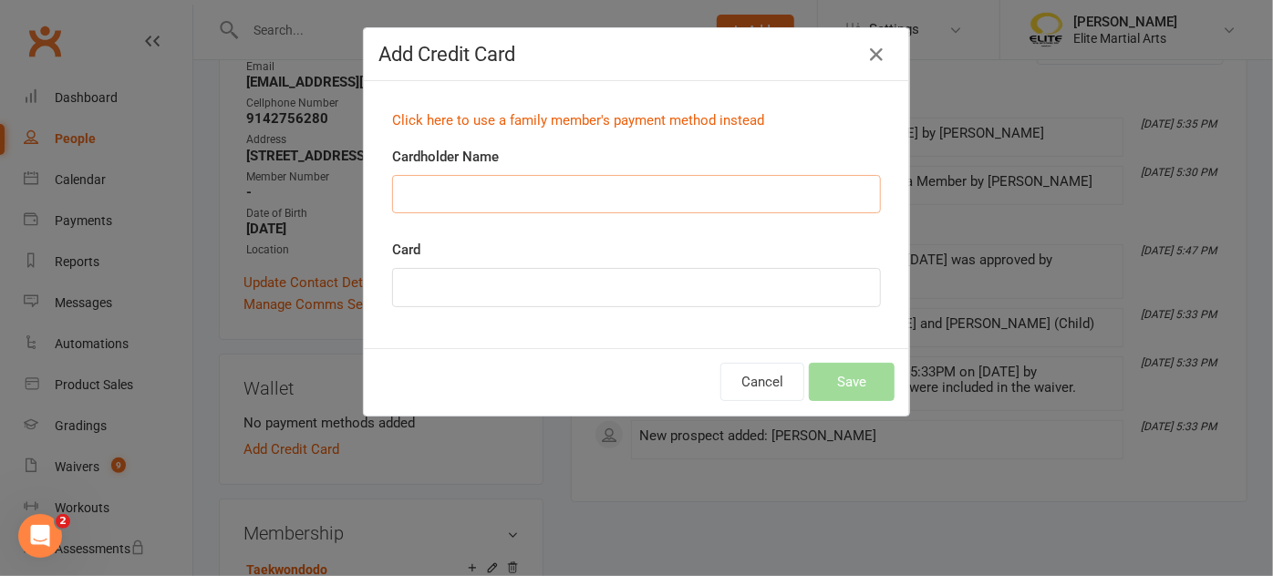
click at [432, 184] on input "Cardholder Name" at bounding box center [636, 194] width 489 height 38
type input "[PERSON_NAME]"
click at [471, 350] on div "Cancel Save" at bounding box center [636, 381] width 545 height 67
click at [715, 342] on div "Click here to use a family member's payment method instead Cardholder Name [PER…" at bounding box center [636, 214] width 545 height 267
click at [860, 388] on button "Save" at bounding box center [852, 382] width 86 height 38
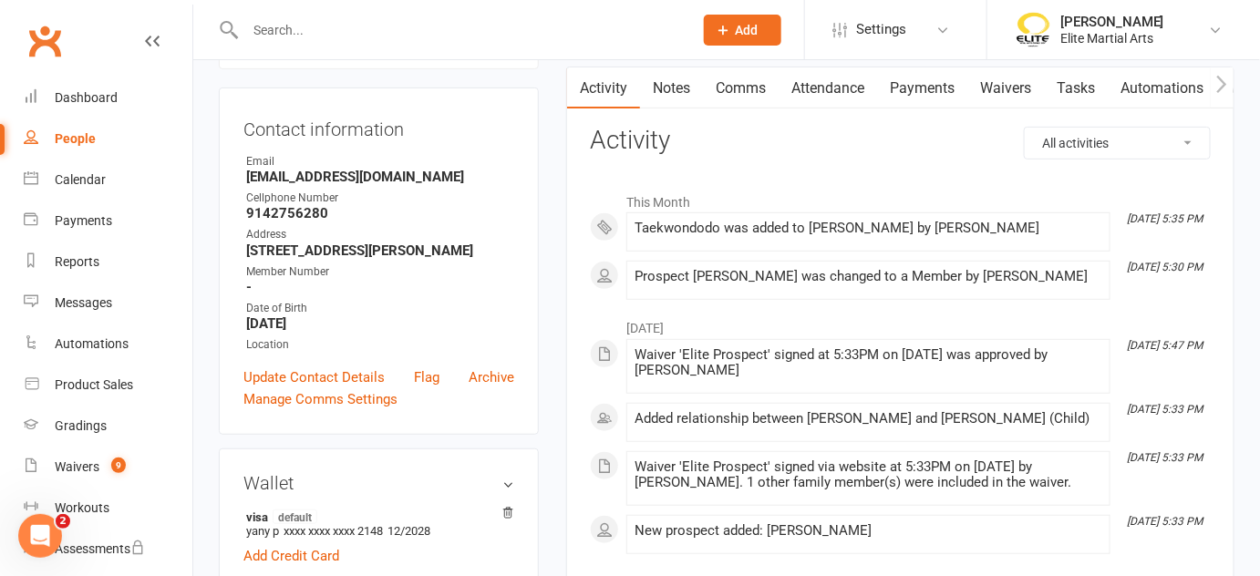
scroll to position [0, 0]
